Goal: Task Accomplishment & Management: Complete application form

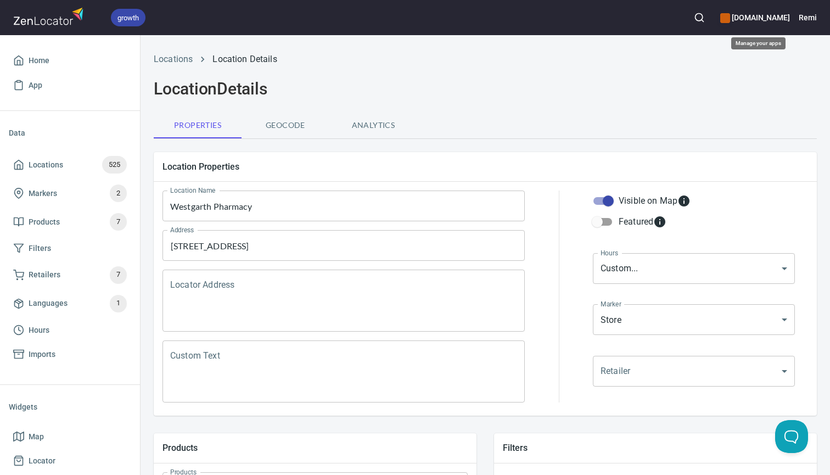
scroll to position [212, 0]
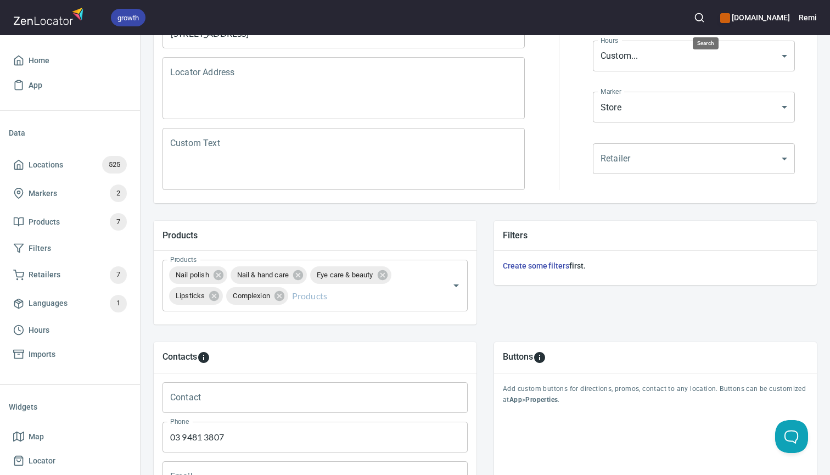
click at [705, 20] on icon "button" at bounding box center [699, 17] width 11 height 11
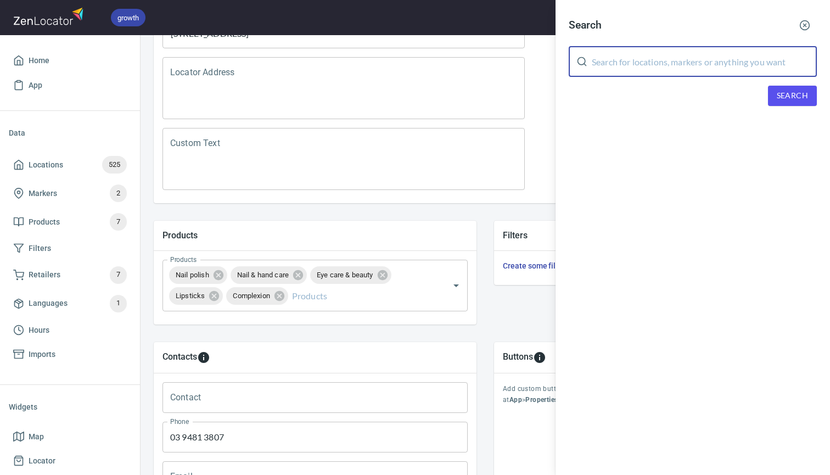
click at [648, 67] on input "text" at bounding box center [704, 61] width 225 height 31
type input "fresh"
click at [790, 96] on span "Search" at bounding box center [792, 96] width 31 height 14
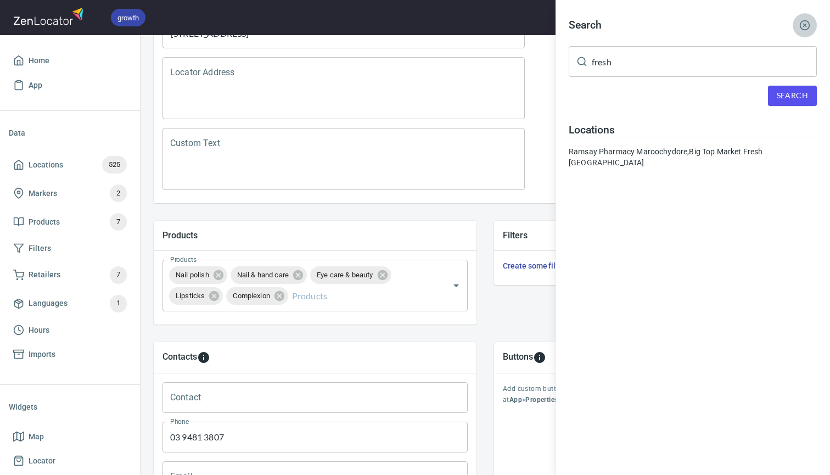
click at [807, 27] on line "button" at bounding box center [805, 25] width 3 height 3
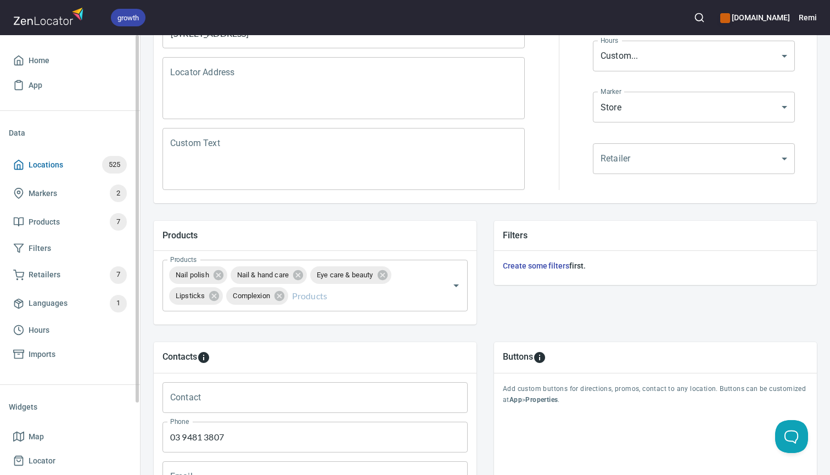
click at [46, 170] on span "Locations" at bounding box center [46, 165] width 35 height 14
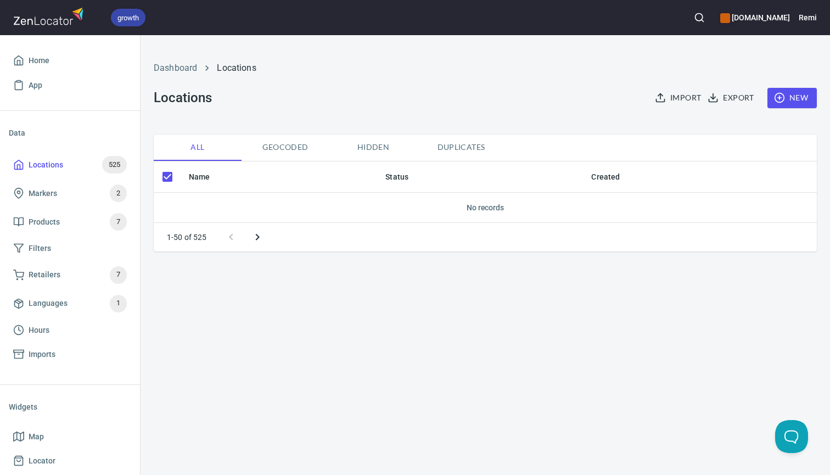
checkbox input "false"
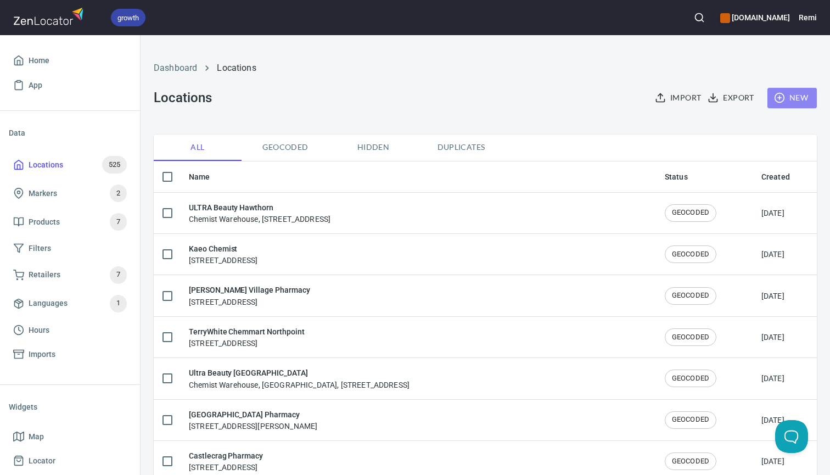
click at [793, 100] on span "New" at bounding box center [792, 98] width 32 height 14
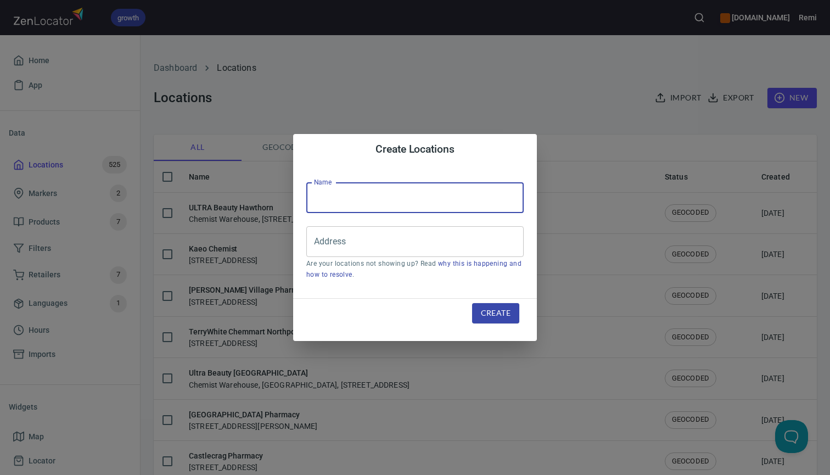
paste input "Fresh Therapeutics Bondi"
click at [404, 253] on div "Address" at bounding box center [414, 241] width 217 height 31
type input "Fresh Therapeutics Bondi"
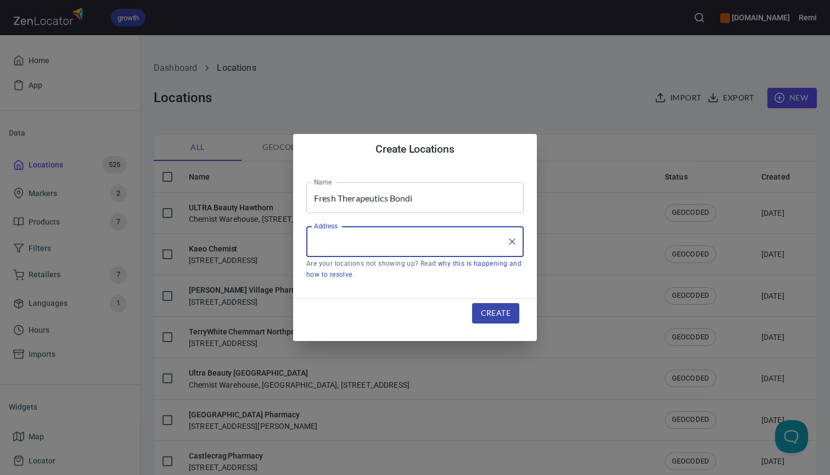
paste input "Suite [STREET_ADDRESS]"
click at [376, 273] on li "[STREET_ADDRESS]" at bounding box center [414, 274] width 217 height 20
type input "[STREET_ADDRESS]"
click at [507, 316] on span "Create" at bounding box center [496, 313] width 30 height 14
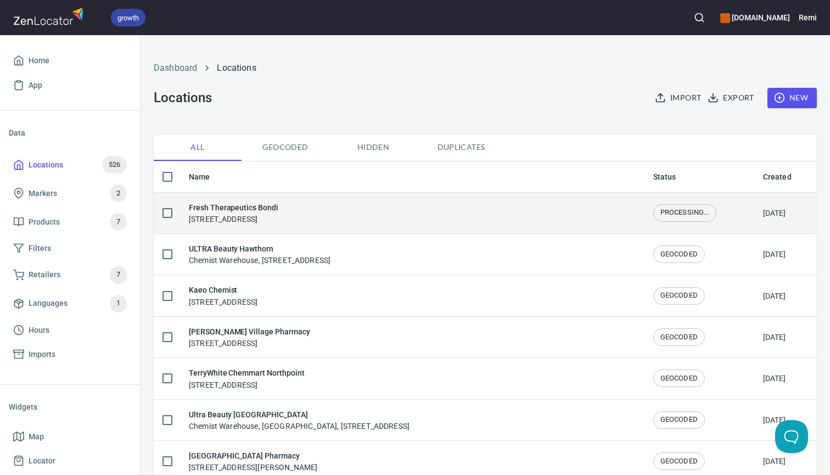
click at [278, 219] on div "Fresh Therapeutics Bondi [STREET_ADDRESS]" at bounding box center [234, 213] width 90 height 23
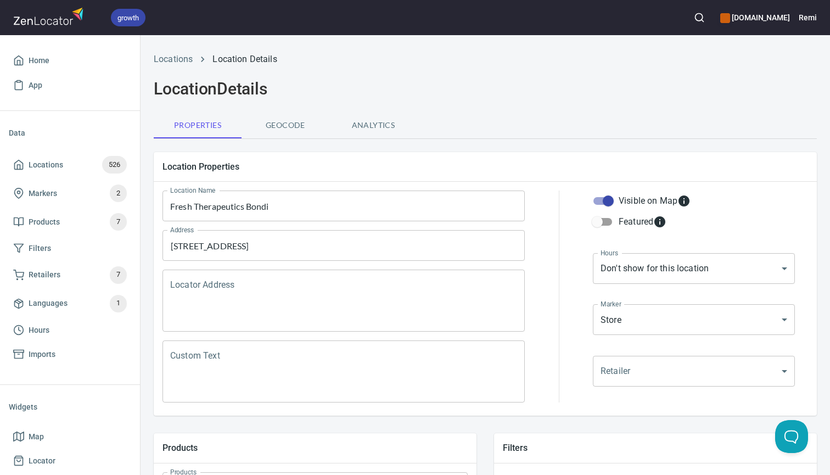
click at [275, 326] on div "Locator Address" at bounding box center [344, 301] width 362 height 62
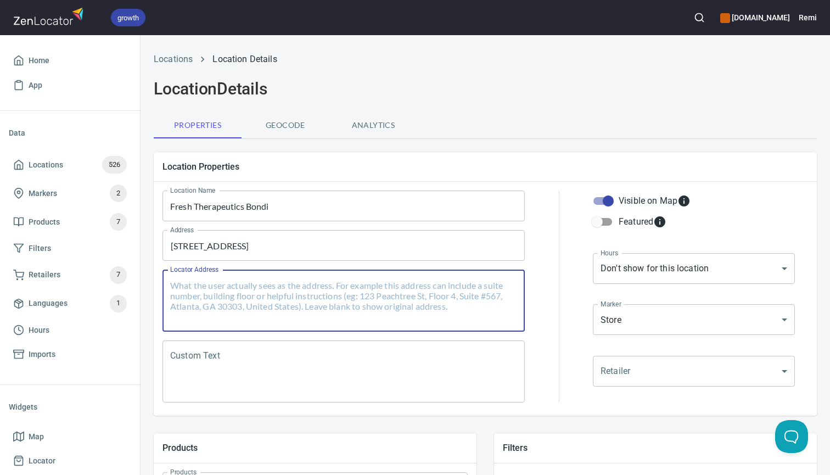
paste textarea "Suite [STREET_ADDRESS]"
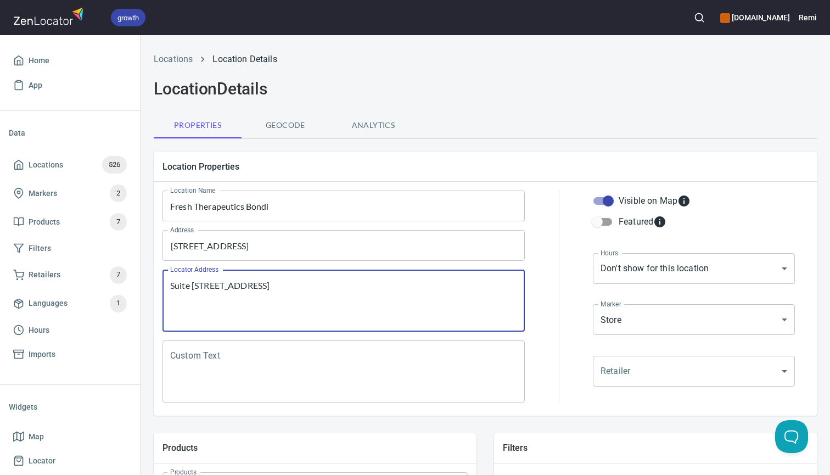
paste textarea ", [GEOGRAPHIC_DATA], 2022"
type textarea "Suite [STREET_ADDRESS]"
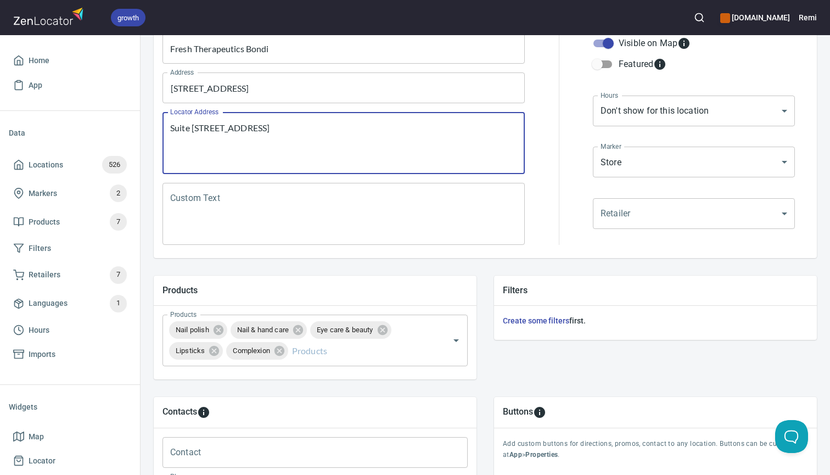
scroll to position [163, 0]
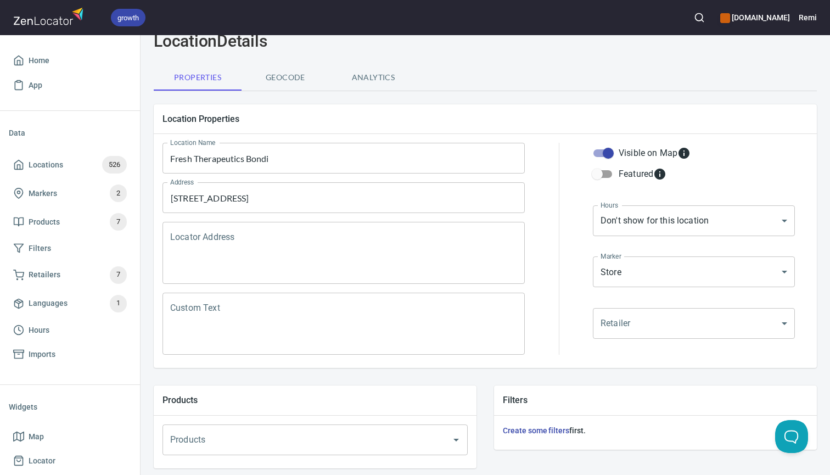
scroll to position [57, 0]
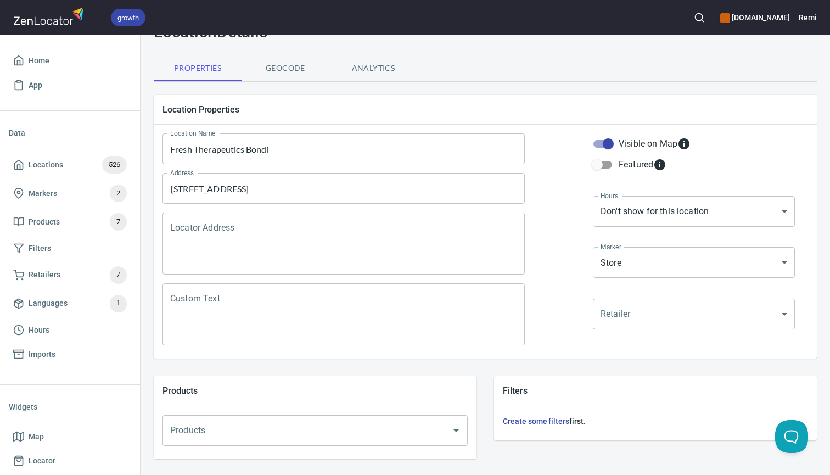
click at [395, 233] on textarea "Locator Address" at bounding box center [343, 244] width 347 height 42
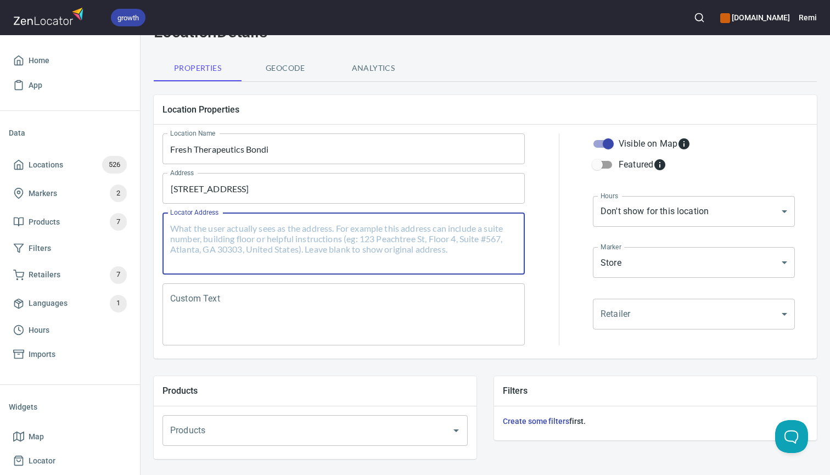
paste textarea "Suite [STREET_ADDRESS]"
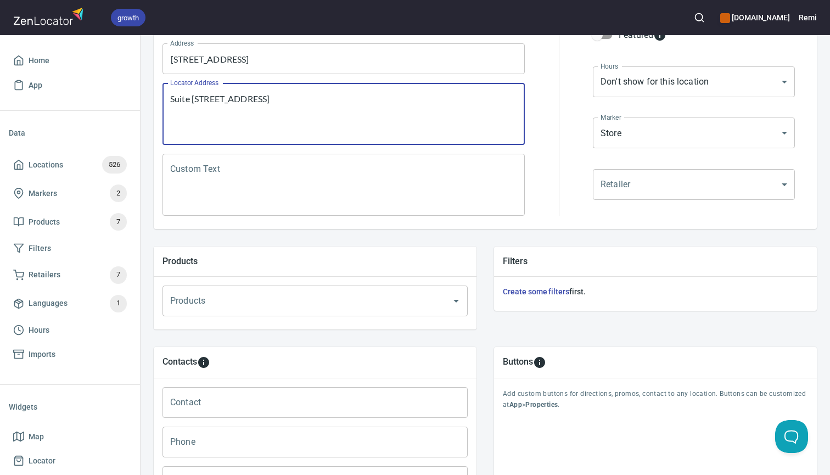
scroll to position [201, 0]
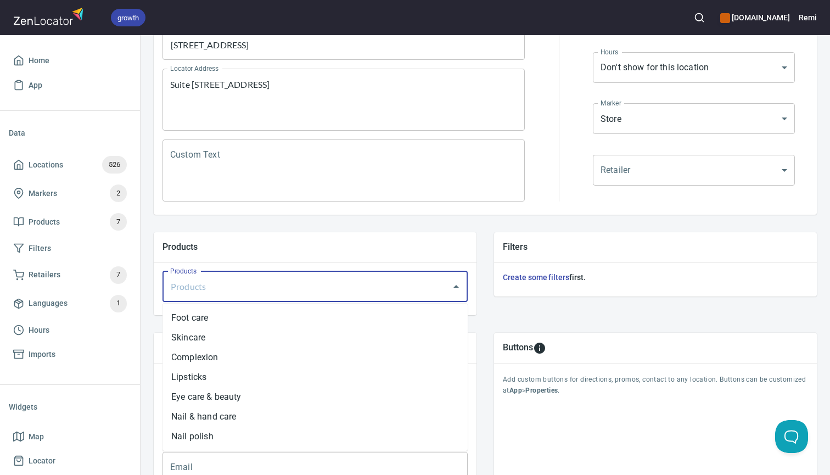
click at [384, 278] on input "Products" at bounding box center [299, 286] width 265 height 21
click at [313, 439] on li "Nail polish" at bounding box center [315, 437] width 305 height 20
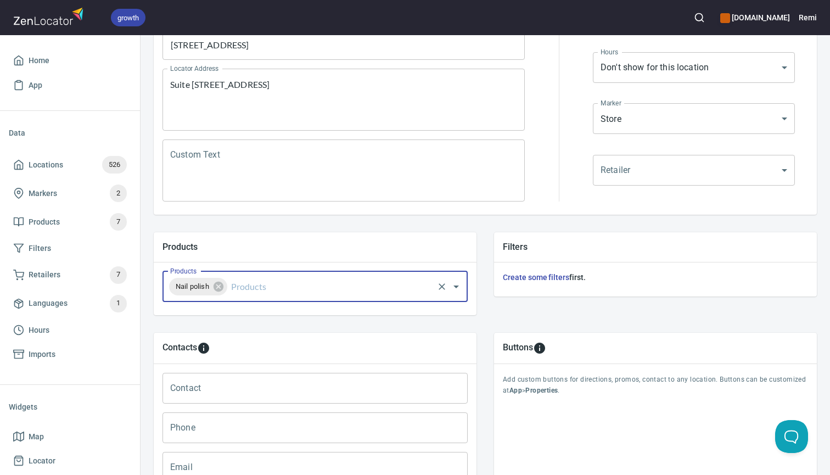
click at [331, 280] on input "Products" at bounding box center [330, 286] width 203 height 21
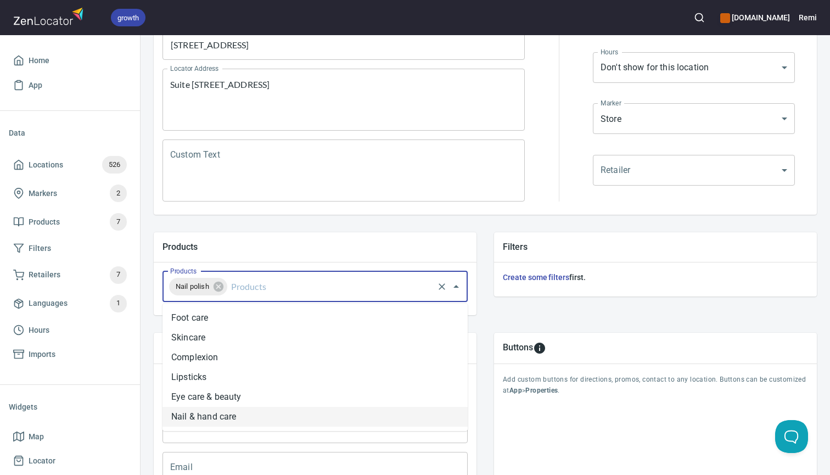
click at [287, 416] on li "Nail & hand care" at bounding box center [315, 417] width 305 height 20
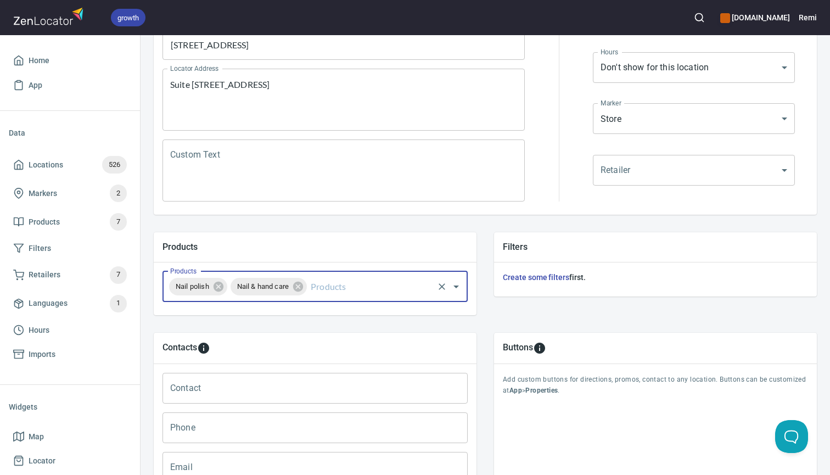
click at [329, 287] on input "Products" at bounding box center [371, 286] width 124 height 21
click at [315, 322] on li "Foot care" at bounding box center [315, 318] width 305 height 20
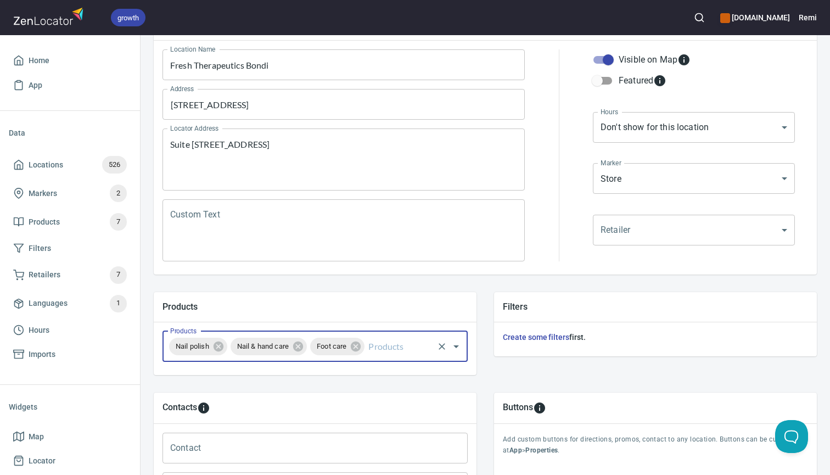
scroll to position [64, 0]
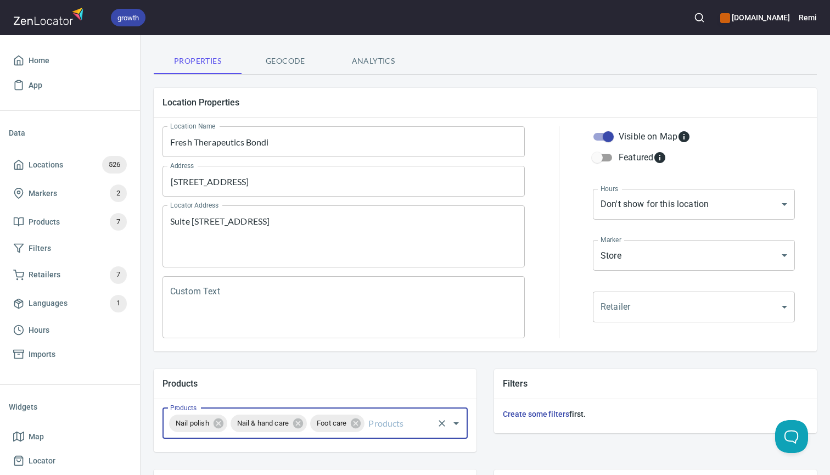
click at [237, 221] on textarea "Suite [STREET_ADDRESS]" at bounding box center [343, 237] width 347 height 42
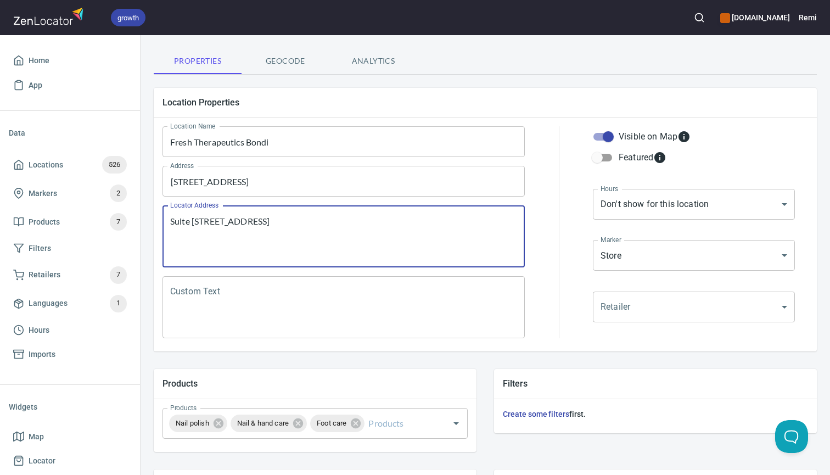
click at [237, 221] on textarea "Suite [STREET_ADDRESS]" at bounding box center [343, 237] width 347 height 42
paste textarea "1034"
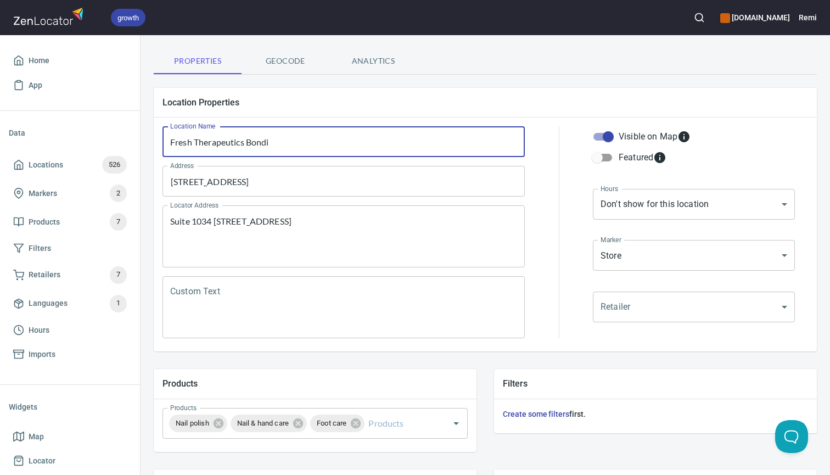
click at [217, 144] on input "Fresh Therapeutics Bondi" at bounding box center [344, 141] width 362 height 31
click at [214, 222] on textarea "Suite 1034 500 Oxford St, BONDI JUNCTION, NSW, 2022" at bounding box center [343, 237] width 347 height 42
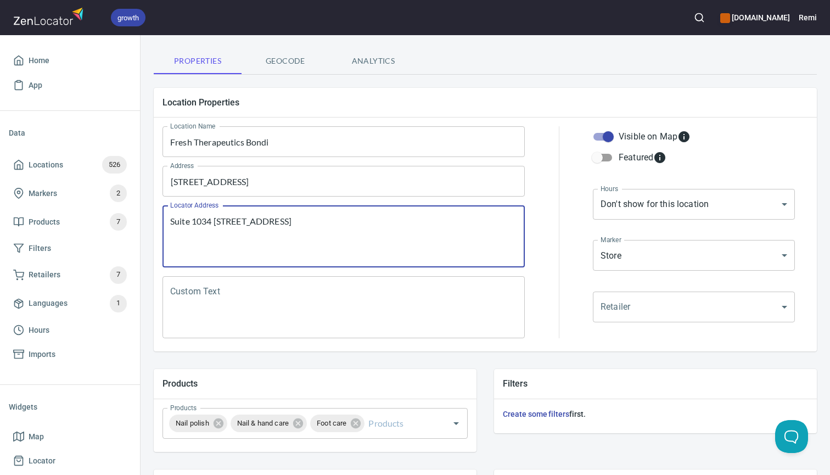
paste textarea "Westfield Bondi Junction"
click at [174, 220] on textarea "Suite 1034 Westfield Bondi Junction, 500 Oxford St, BONDI JUNCTION, NSW, 2022" at bounding box center [343, 237] width 347 height 42
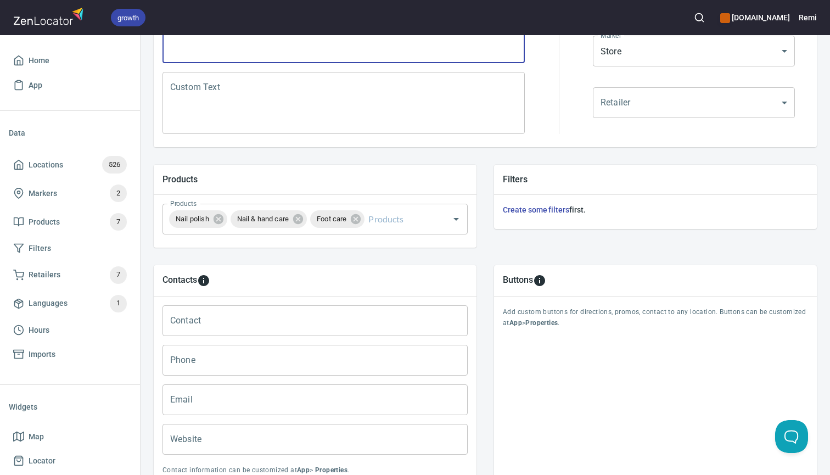
scroll to position [309, 0]
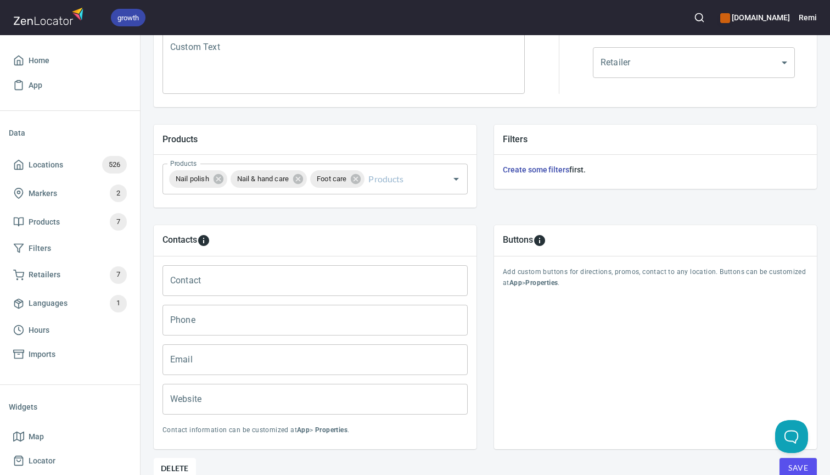
type textarea "Shop 1034 Westfield Bondi Junction, 500 Oxford St, BONDI JUNCTION, NSW, 2022"
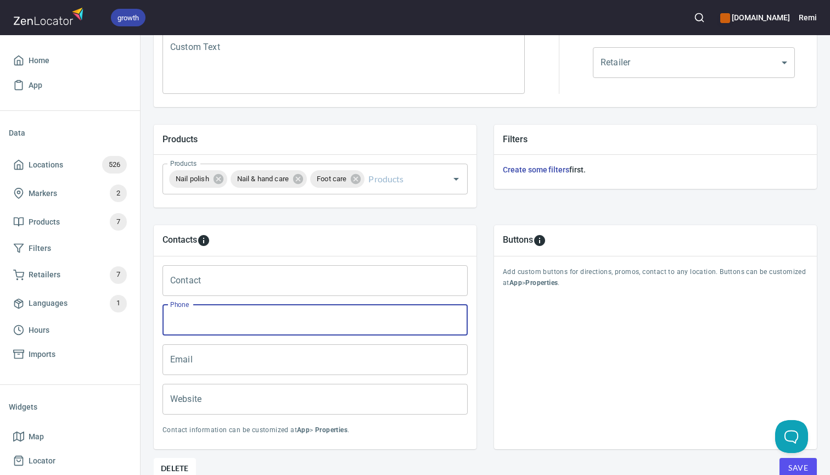
paste input "02 93893168"
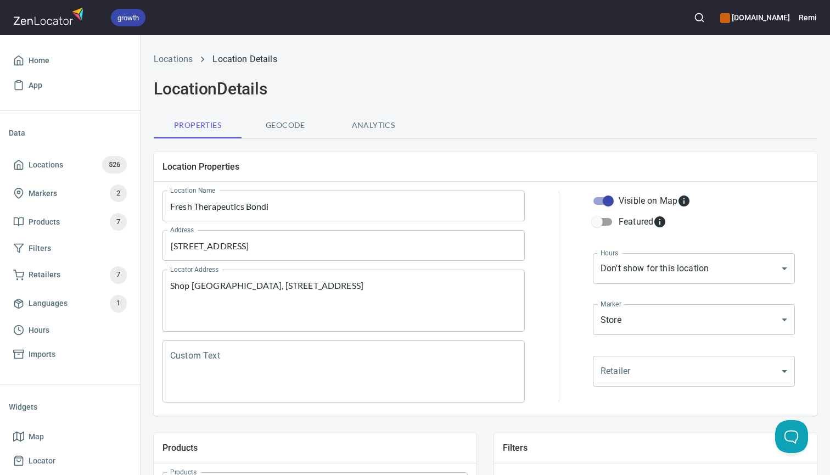
scroll to position [0, 0]
type input "02 9389 3168"
click at [636, 266] on body "growth mavala.com.au Remi Home App Data Locations 526 Markers 2 Products 7 Filt…" at bounding box center [415, 237] width 830 height 475
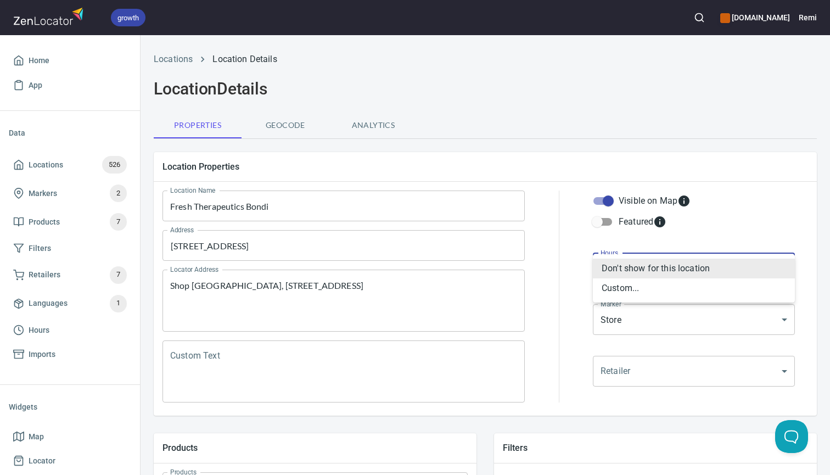
click at [633, 289] on li "Custom..." at bounding box center [694, 288] width 202 height 20
type input "CUSTOM_HOURS"
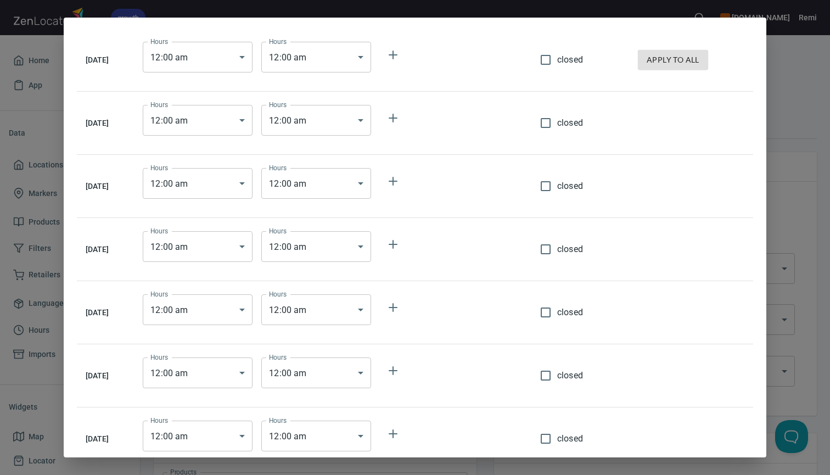
click at [250, 69] on body "growth mavala.com.au Remi Home App Data Locations 526 Markers 2 Products 7 Filt…" at bounding box center [415, 237] width 830 height 475
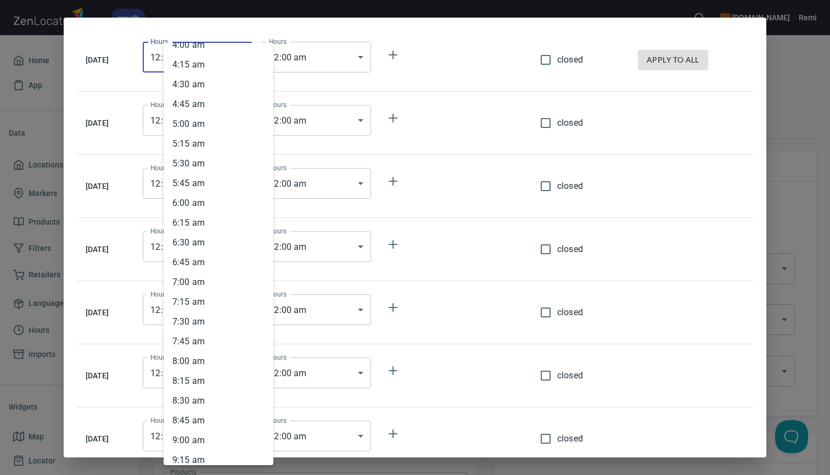
scroll to position [333, 0]
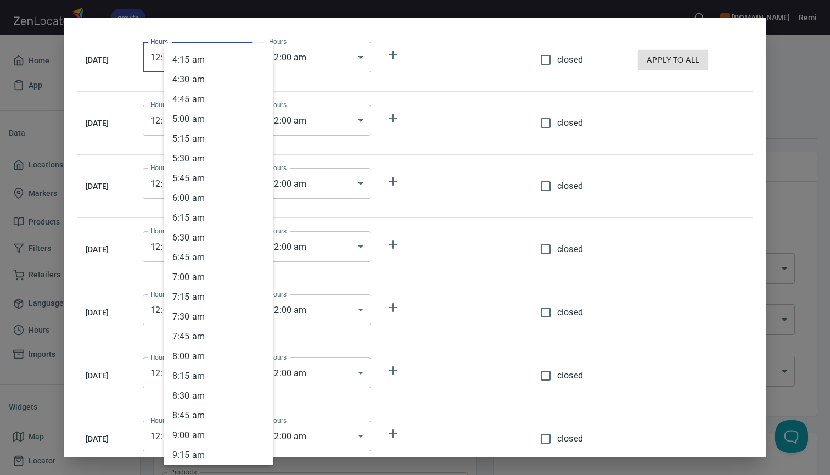
click at [210, 396] on li "8 : 30 am" at bounding box center [219, 396] width 110 height 20
type input "08:30"
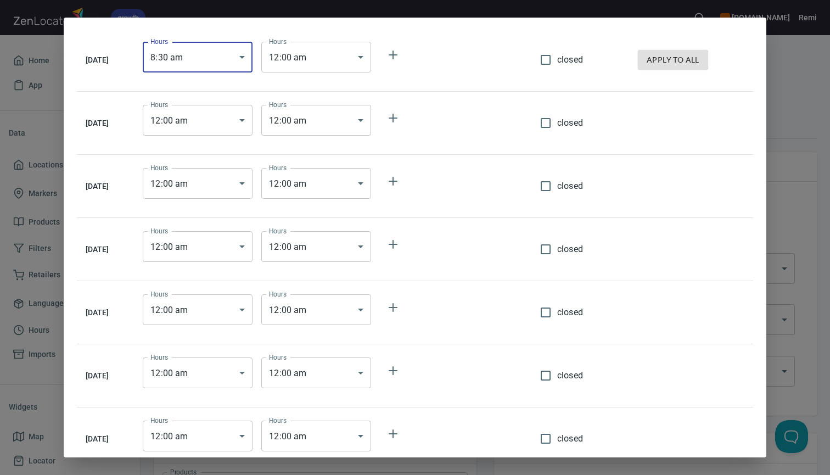
click at [322, 67] on body "growth mavala.com.au Remi Home App Data Locations 526 Markers 2 Products 7 Filt…" at bounding box center [415, 237] width 830 height 475
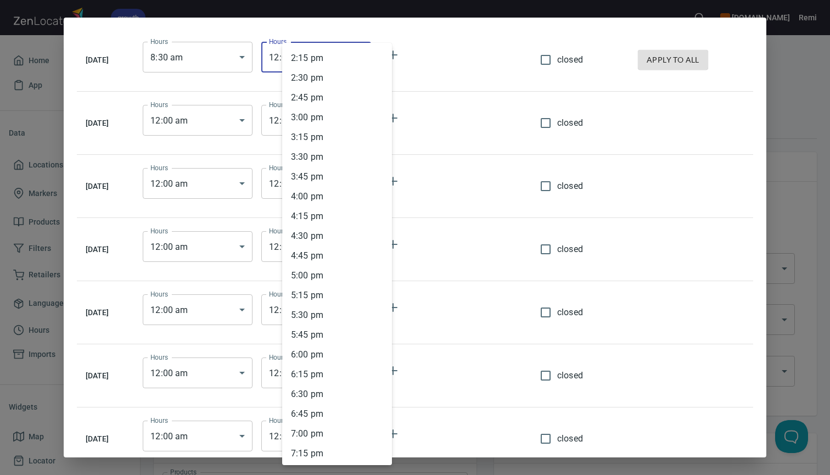
scroll to position [1142, 0]
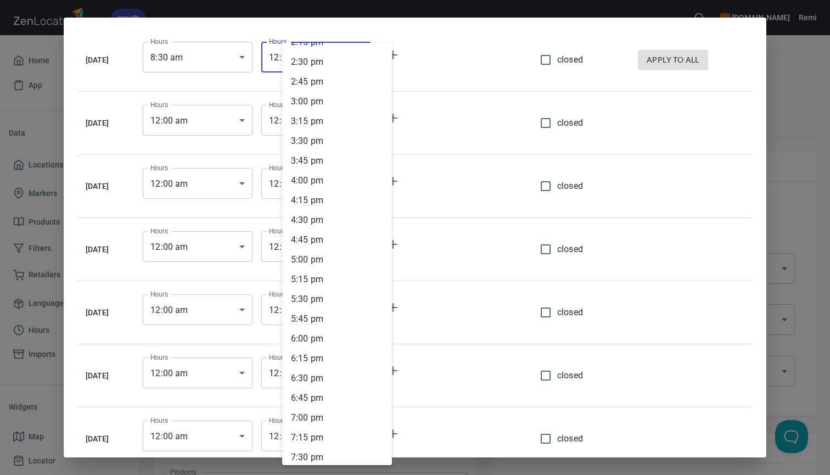
click at [320, 339] on li "6 : 00 pm" at bounding box center [337, 339] width 110 height 20
type input "18:00"
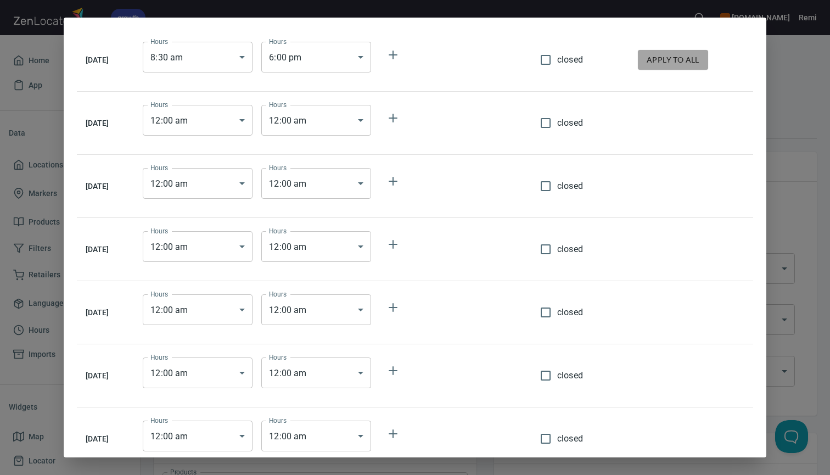
click at [695, 59] on span "apply to all" at bounding box center [673, 60] width 53 height 14
type input "08:30"
type input "18:00"
type input "08:30"
type input "18:00"
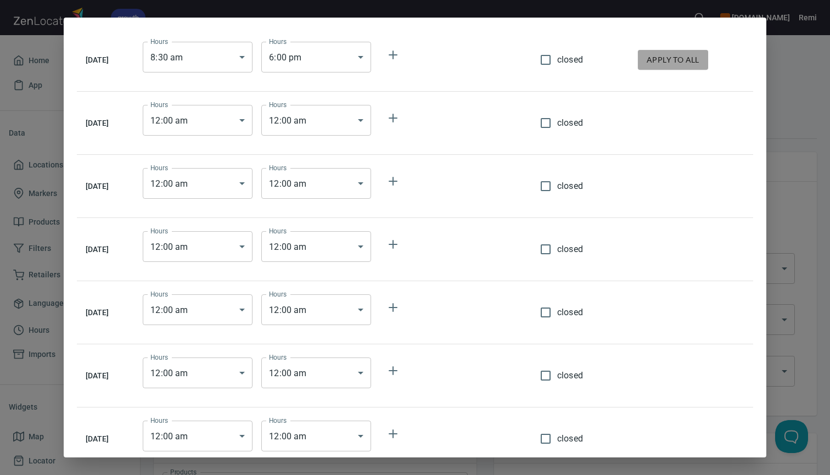
type input "08:30"
type input "18:00"
type input "08:30"
type input "18:00"
type input "08:30"
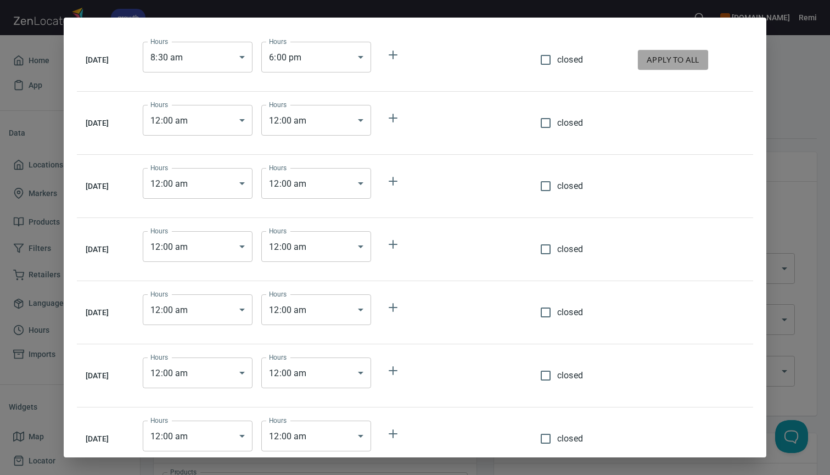
type input "18:00"
type input "08:30"
type input "18:00"
click at [258, 376] on body "growth mavala.com.au Remi Home App Data Locations 526 Markers 2 Products 7 Filt…" at bounding box center [415, 237] width 830 height 475
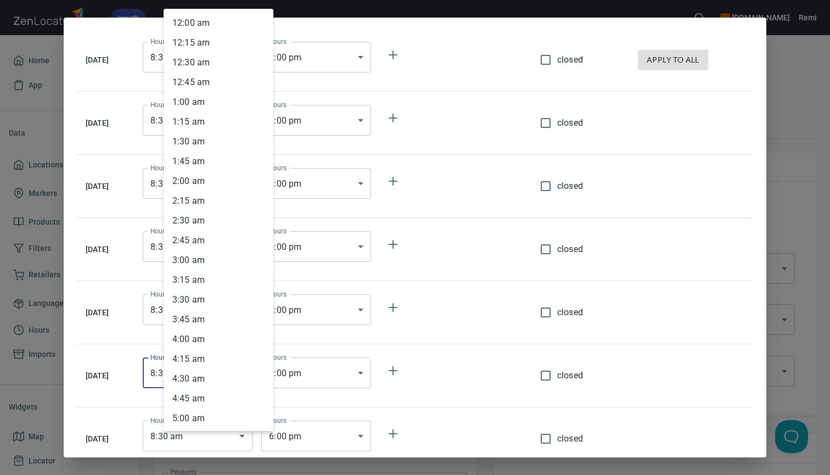
scroll to position [476, 0]
click at [224, 264] on li "9 : 00 am" at bounding box center [219, 259] width 110 height 20
type input "09:00"
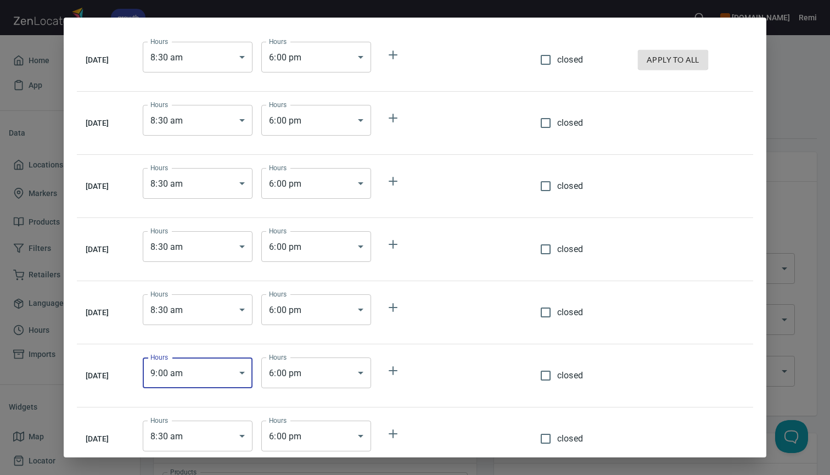
click at [293, 375] on body "growth mavala.com.au Remi Home App Data Locations 526 Markers 2 Products 7 Filt…" at bounding box center [415, 237] width 830 height 475
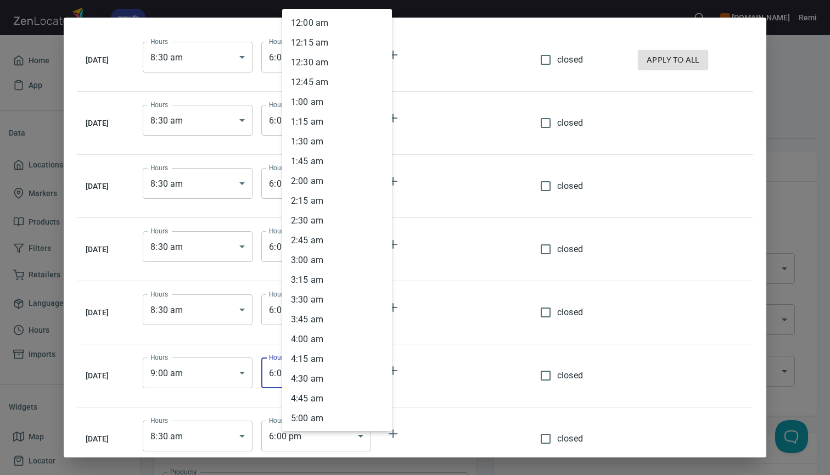
scroll to position [1227, 0]
click at [307, 65] on li "4 : 00 pm" at bounding box center [337, 62] width 110 height 20
type input "16:00"
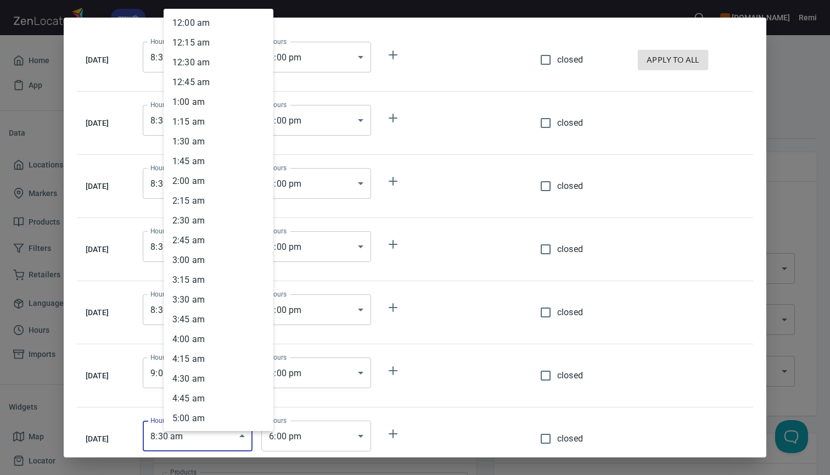
click at [216, 439] on body "growth mavala.com.au Remi Home App Data Locations 526 Markers 2 Products 7 Filt…" at bounding box center [415, 237] width 830 height 475
click at [223, 342] on li "10 : 00 am" at bounding box center [219, 338] width 110 height 20
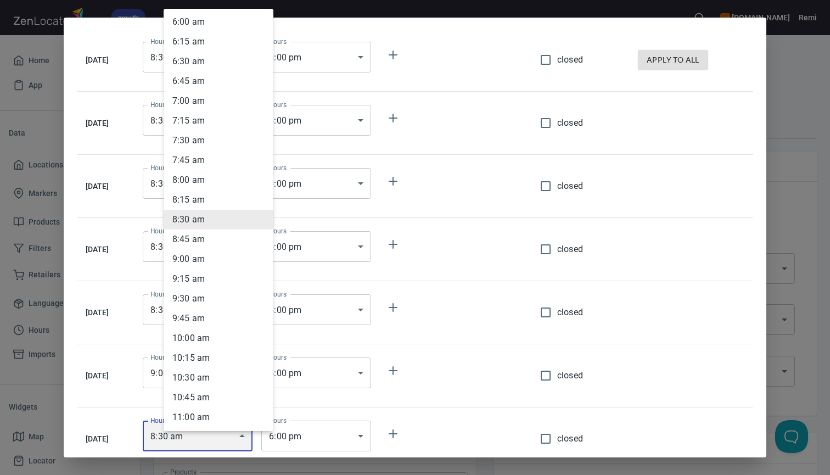
type input "10:00"
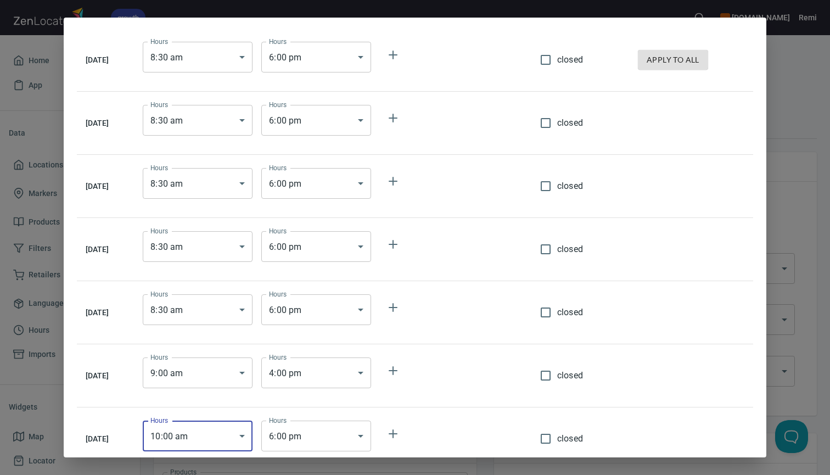
click at [298, 435] on body "growth mavala.com.au Remi Home App Data Locations 526 Markers 2 Products 7 Filt…" at bounding box center [415, 237] width 830 height 475
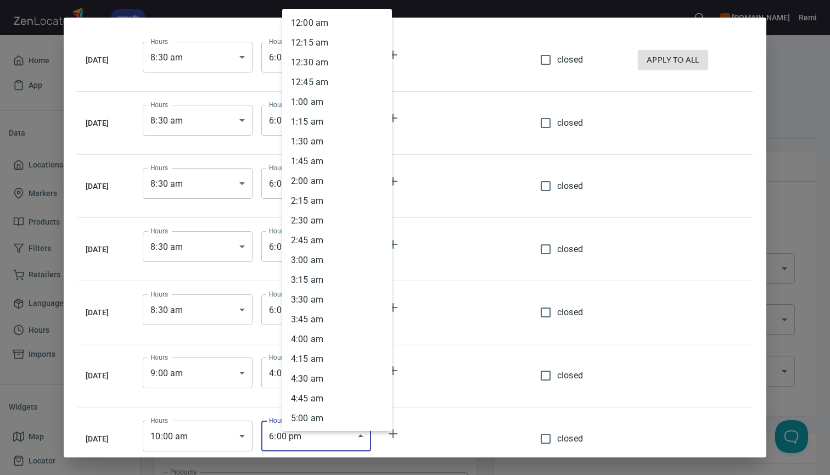
scroll to position [1227, 0]
click at [308, 63] on li "4 : 00 pm" at bounding box center [337, 62] width 110 height 20
type input "16:00"
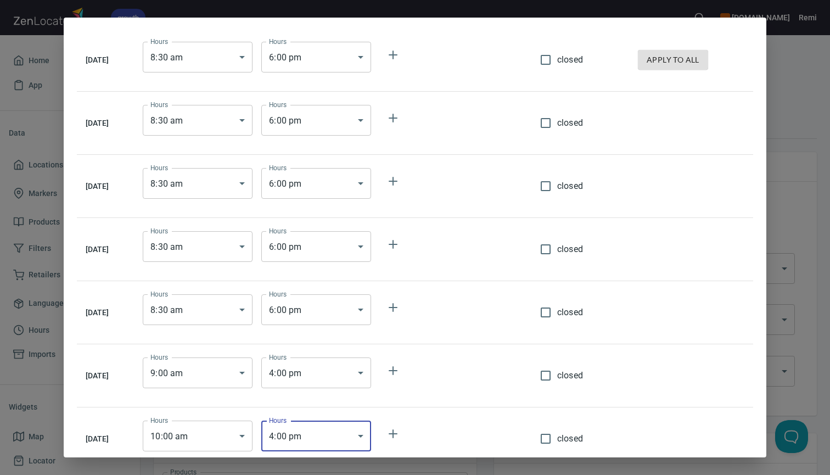
click at [646, 434] on td at bounding box center [691, 438] width 124 height 63
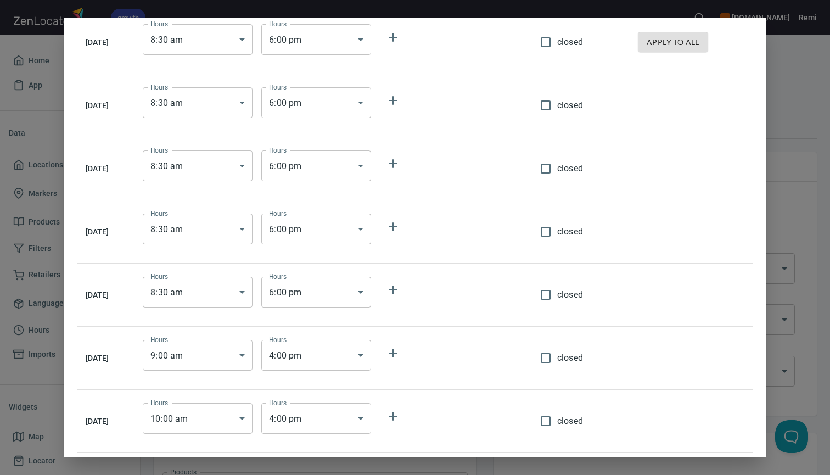
scroll to position [18, 0]
click at [817, 408] on div "Monday Hours 8 : 30 am 08:30 Hours Hours 6 : 00 pm 18:00 Hours closed apply to …" at bounding box center [415, 237] width 830 height 475
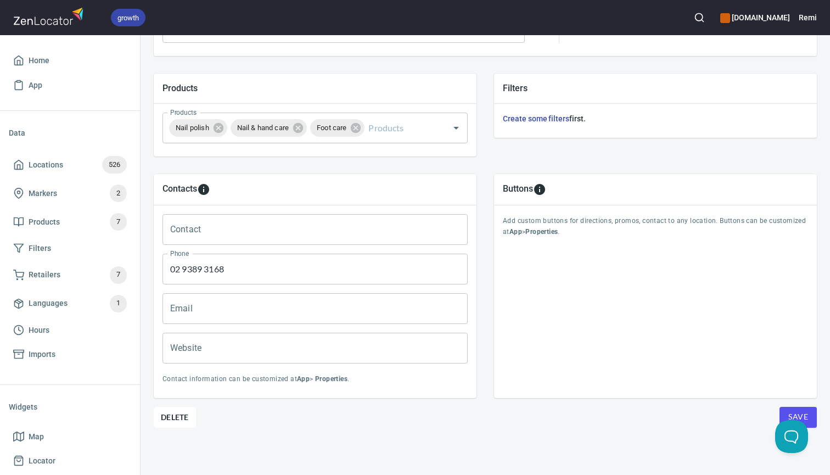
scroll to position [359, 0]
click at [810, 413] on button "Save" at bounding box center [798, 417] width 37 height 21
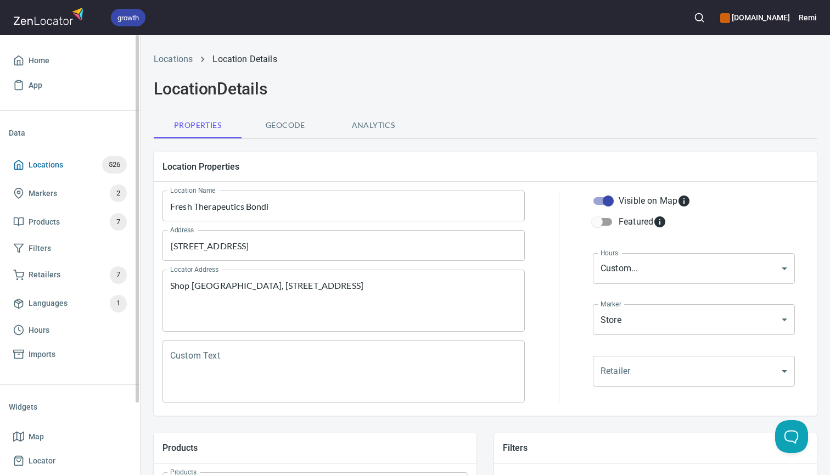
scroll to position [0, 0]
click at [74, 166] on span "Locations 526" at bounding box center [70, 165] width 114 height 18
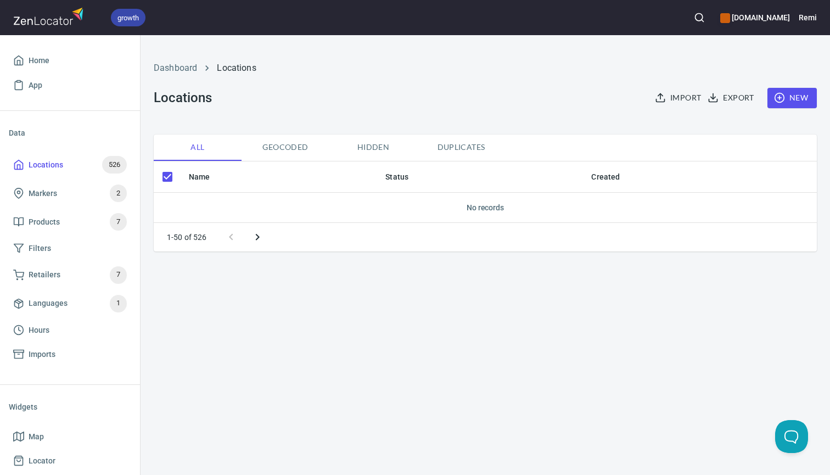
checkbox input "false"
